Goal: Task Accomplishment & Management: Manage account settings

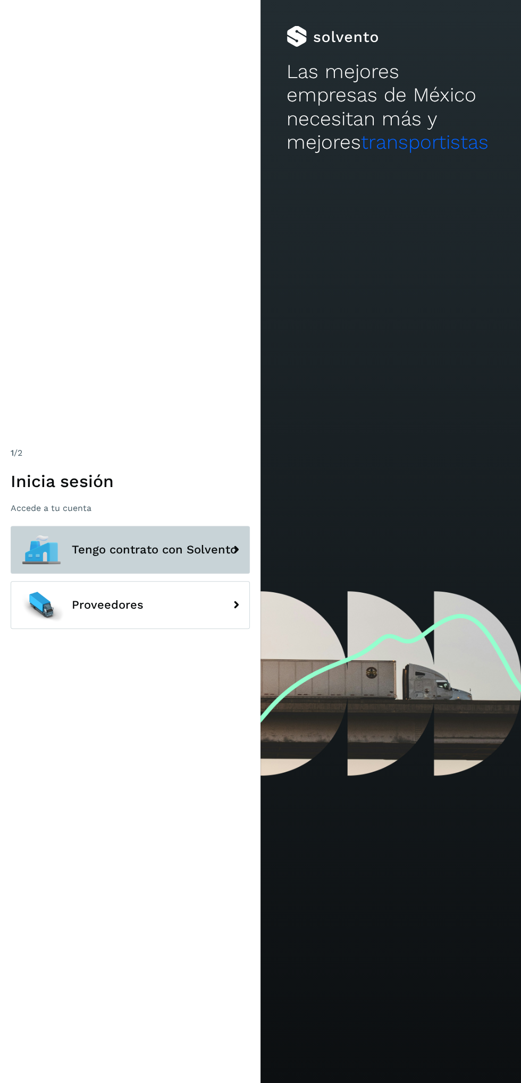
click at [180, 556] on span "Tengo contrato con Solvento" at bounding box center [154, 549] width 165 height 13
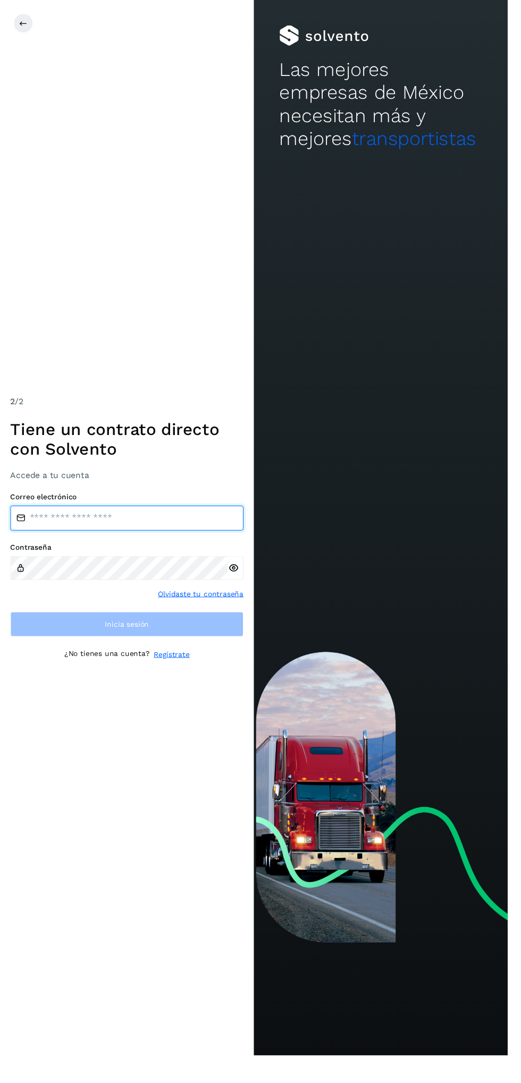
click at [172, 544] on input "email" at bounding box center [130, 531] width 239 height 25
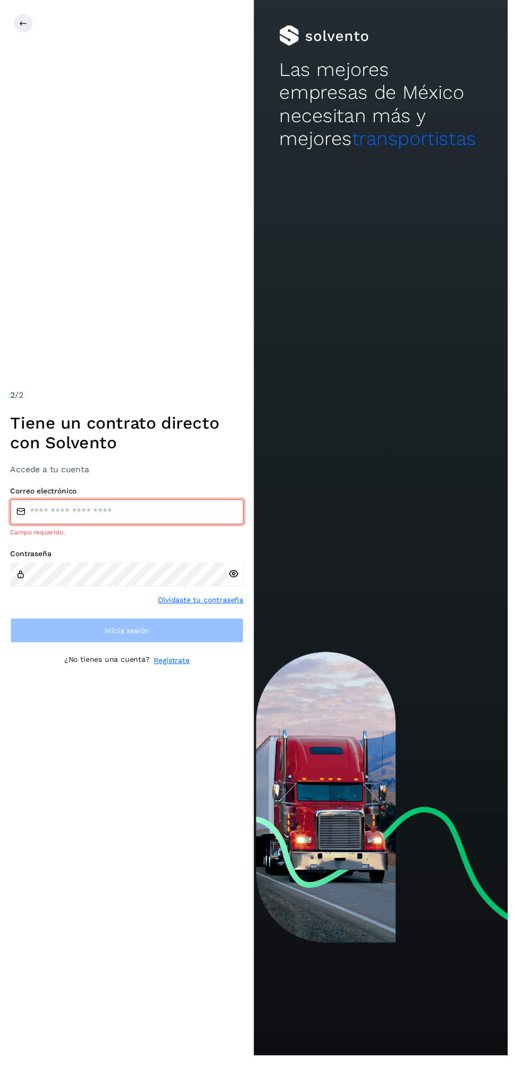
type input "**********"
